Goal: Find specific page/section: Find specific page/section

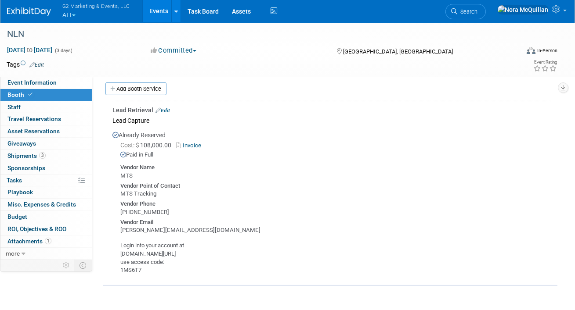
click at [73, 14] on button "G2 Marketing & Events, LLC ATI" at bounding box center [100, 11] width 79 height 23
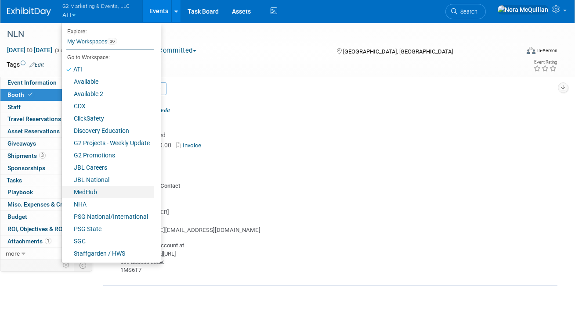
click at [94, 191] on link "MedHub" at bounding box center [108, 192] width 92 height 12
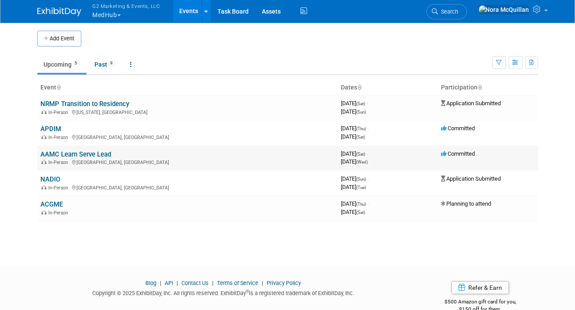
click at [66, 155] on link "AAMC Learn Serve Lead" at bounding box center [76, 155] width 71 height 8
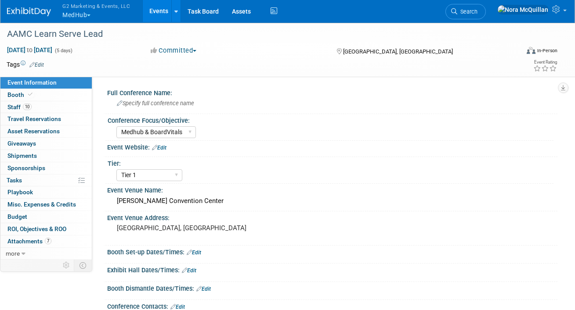
select select "Medhub & BoardVitals"
select select "Tier 1"
click at [50, 95] on link "Booth" at bounding box center [45, 95] width 91 height 12
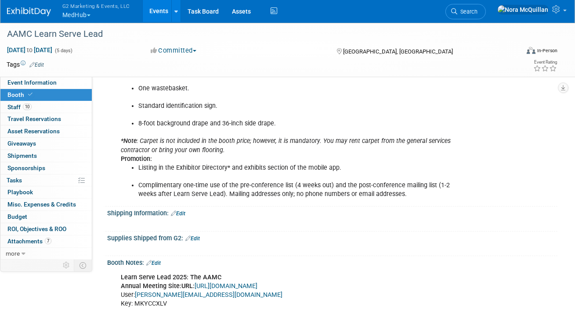
scroll to position [472, 0]
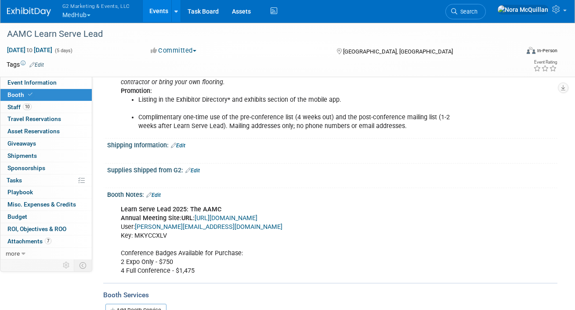
click at [224, 216] on link "https://www.conferenceharvester.com/harvester2expw/login.asp?EventKey=AVTSMJSM" at bounding box center [226, 218] width 63 height 7
drag, startPoint x: 170, startPoint y: 234, endPoint x: 134, endPoint y: 233, distance: 36.0
click at [134, 233] on div "Learn Serve Lead 2025: The AAMC Annual Meeting Site: URL: https://www.conferenc…" at bounding box center [292, 240] width 354 height 79
copy div "MKYCCXLV"
click at [83, 17] on button "G2 Marketing & Events, LLC MedHub" at bounding box center [100, 11] width 79 height 23
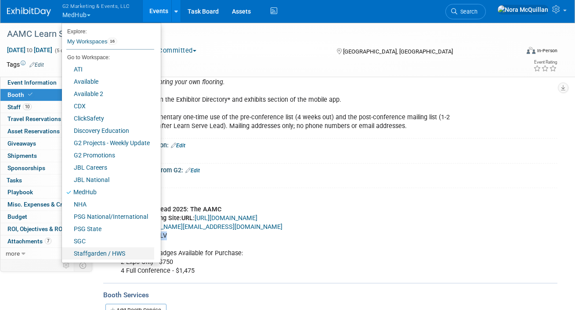
click at [83, 251] on link "Staffgarden / HWS" at bounding box center [108, 254] width 92 height 12
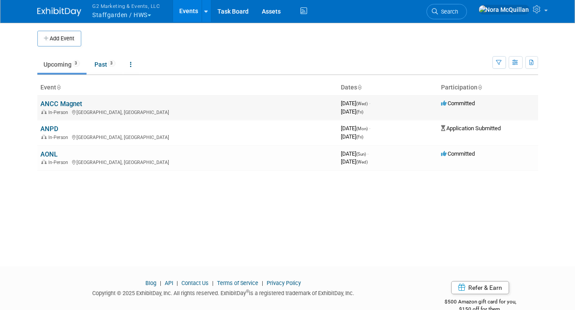
click at [63, 104] on link "ANCC Magnet" at bounding box center [62, 104] width 42 height 8
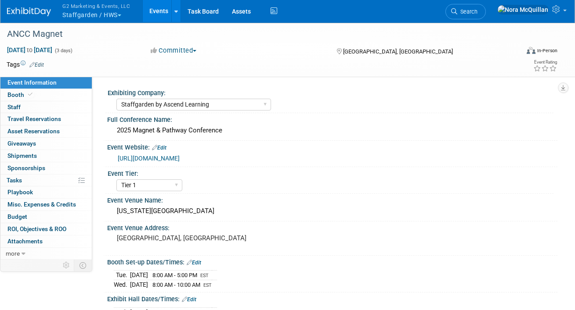
select select "Staffgarden by Ascend Learning"
select select "Tier 1"
select select "No"
click at [60, 97] on link "Booth" at bounding box center [45, 95] width 91 height 12
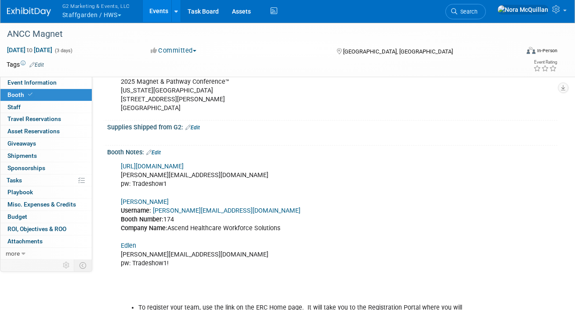
scroll to position [329, 0]
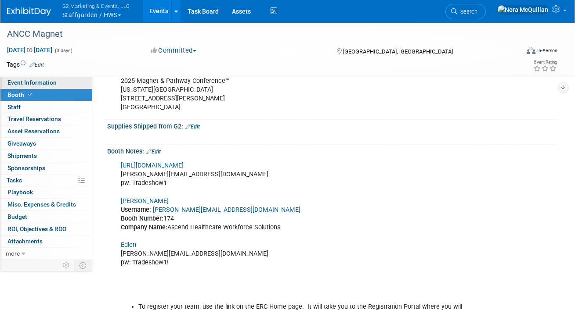
click at [42, 85] on span "Event Information" at bounding box center [31, 82] width 49 height 7
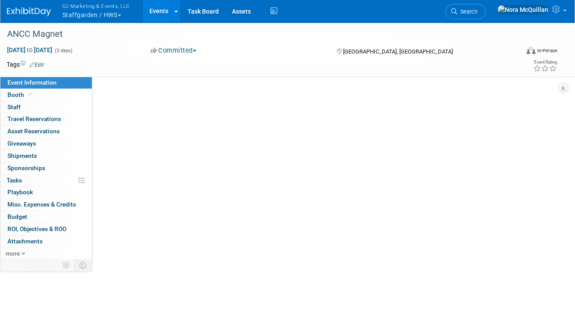
scroll to position [0, 0]
select select "Staffgarden by Ascend Learning"
select select "Tier 1"
select select "No"
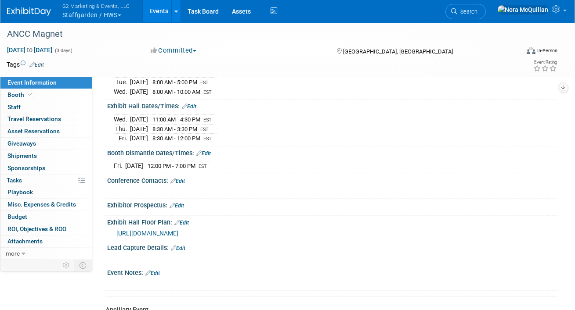
scroll to position [194, 0]
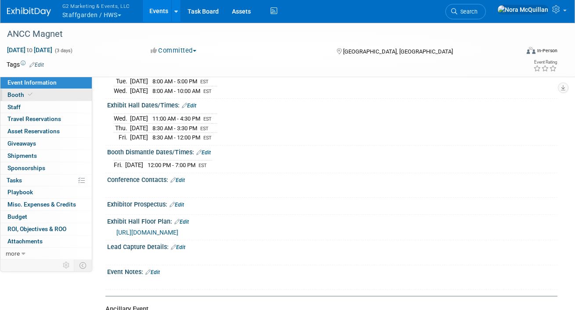
click at [55, 95] on link "Booth" at bounding box center [45, 95] width 91 height 12
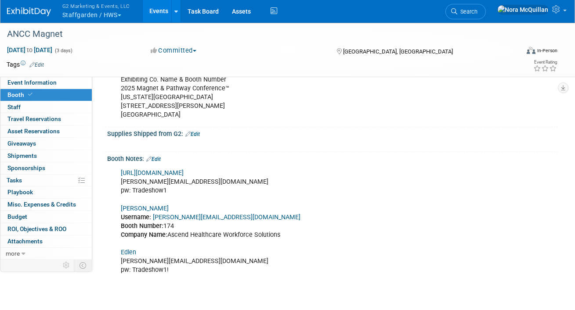
scroll to position [321, 0]
drag, startPoint x: 171, startPoint y: 192, endPoint x: 132, endPoint y: 192, distance: 38.6
copy div "Tradeshow1"
